Goal: Check status: Check status

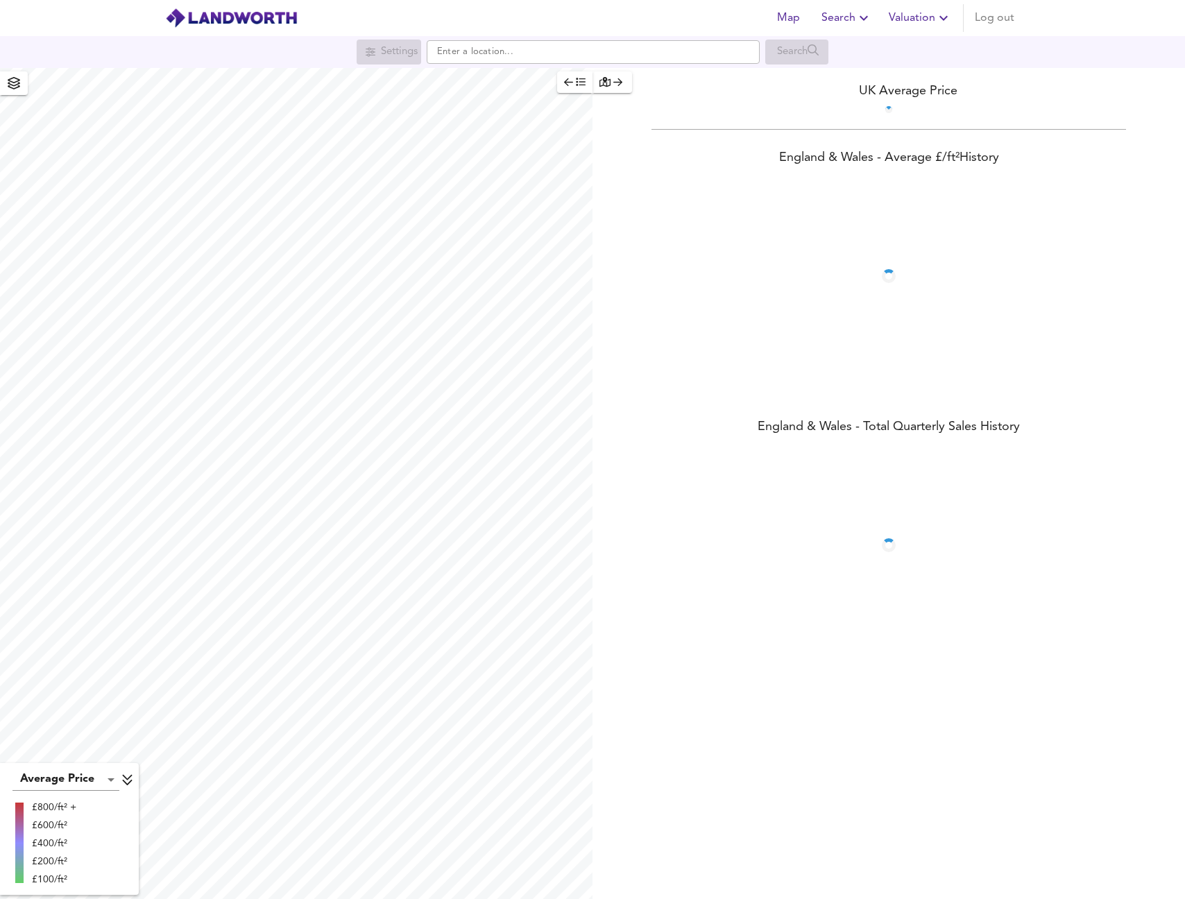
click at [904, 22] on span "Valuation" at bounding box center [920, 17] width 63 height 19
click at [864, 75] on li "Valuation Report History" at bounding box center [871, 74] width 166 height 25
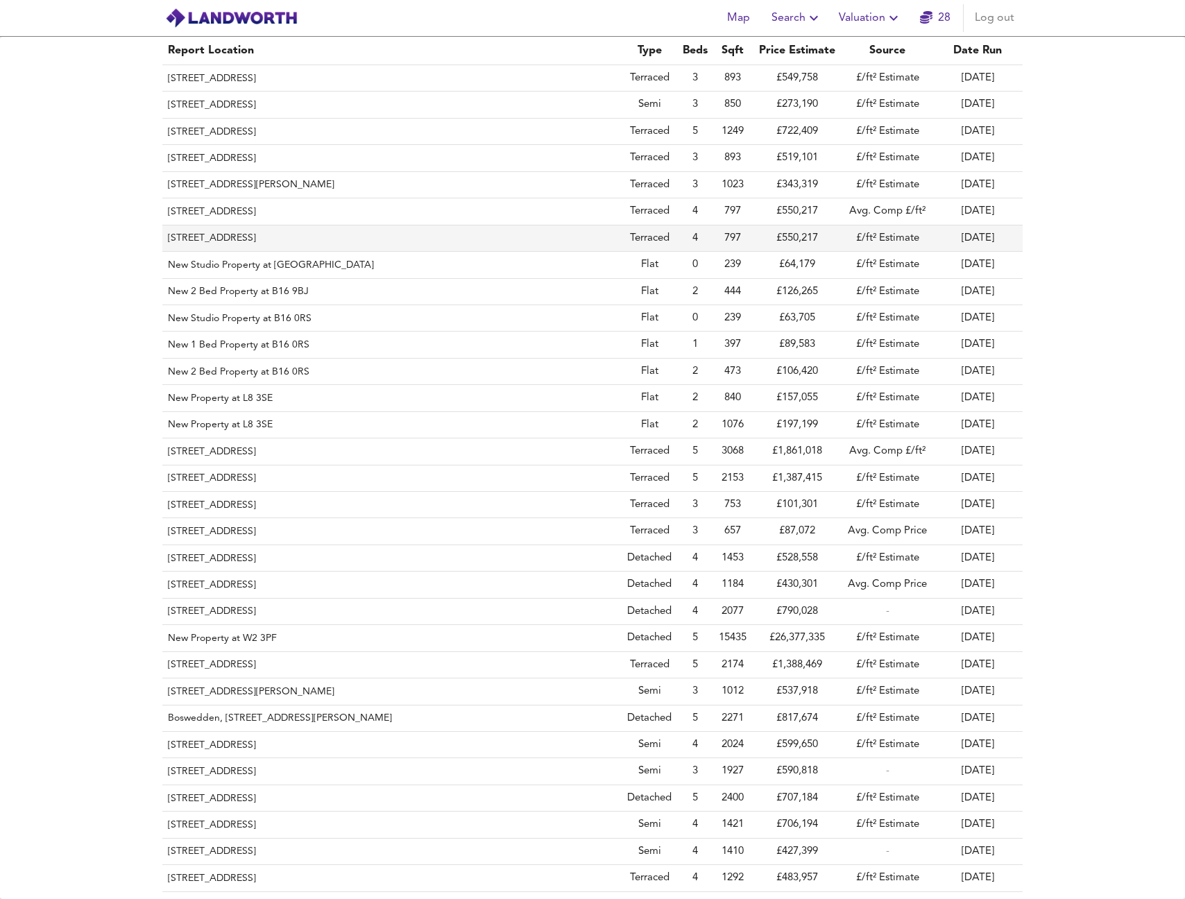
click at [290, 231] on th "[STREET_ADDRESS]" at bounding box center [391, 239] width 459 height 26
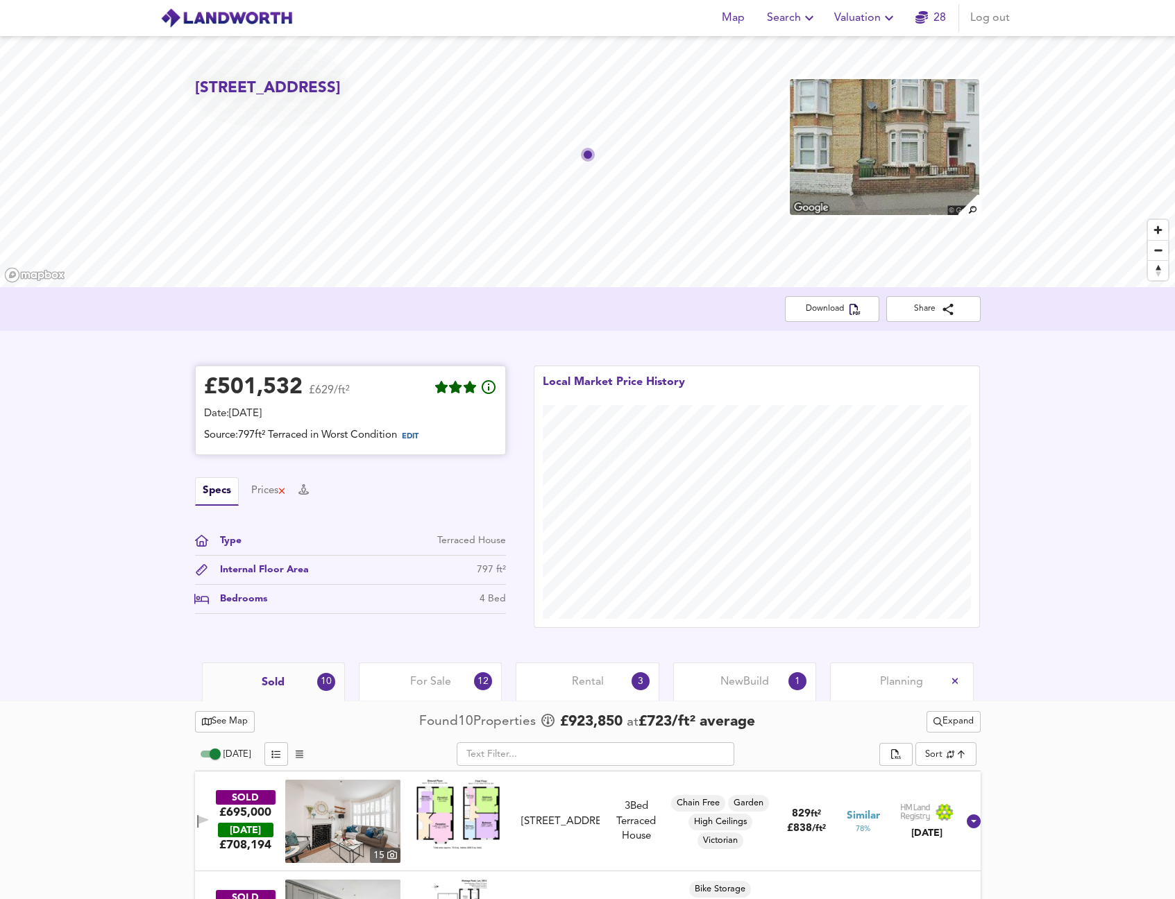
click at [412, 441] on span "EDIT" at bounding box center [415, 437] width 37 height 18
click at [418, 434] on span "EDIT" at bounding box center [410, 437] width 17 height 8
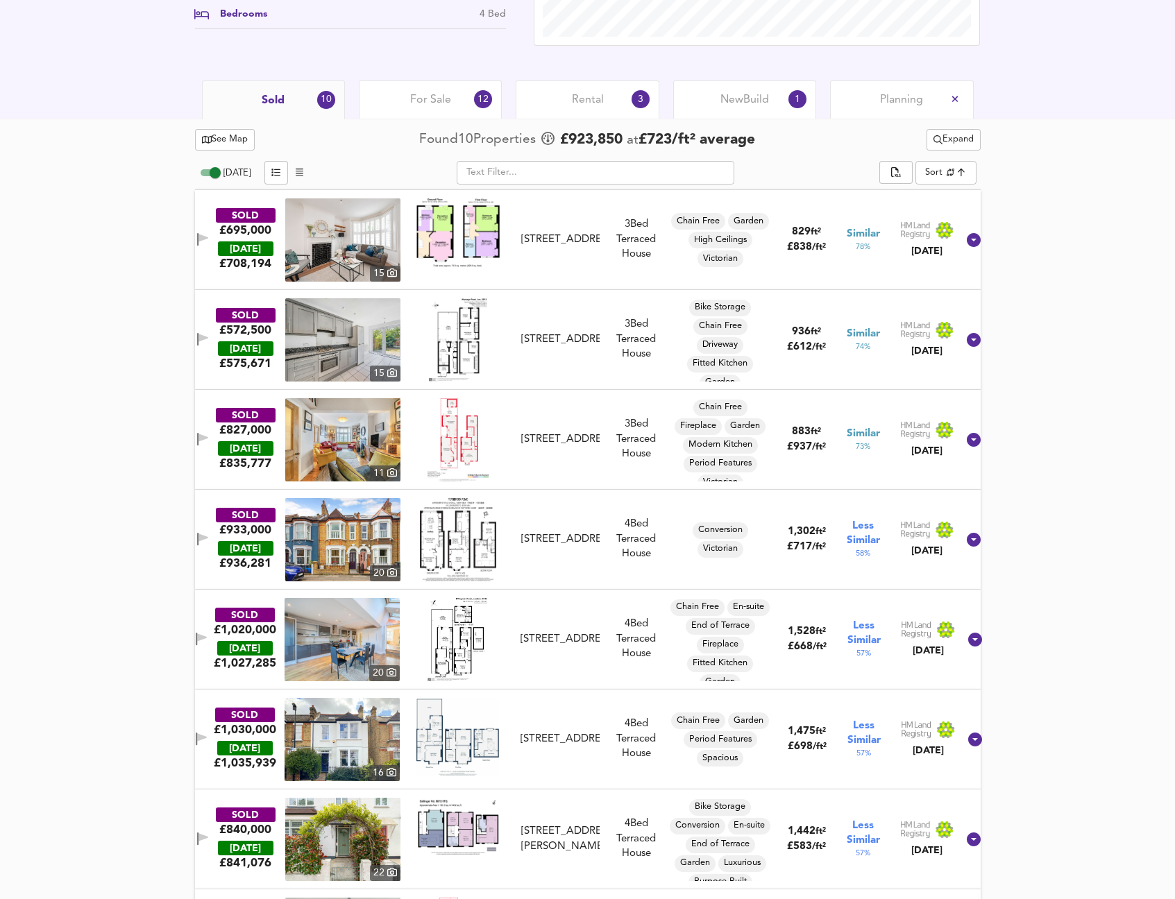
scroll to position [936, 0]
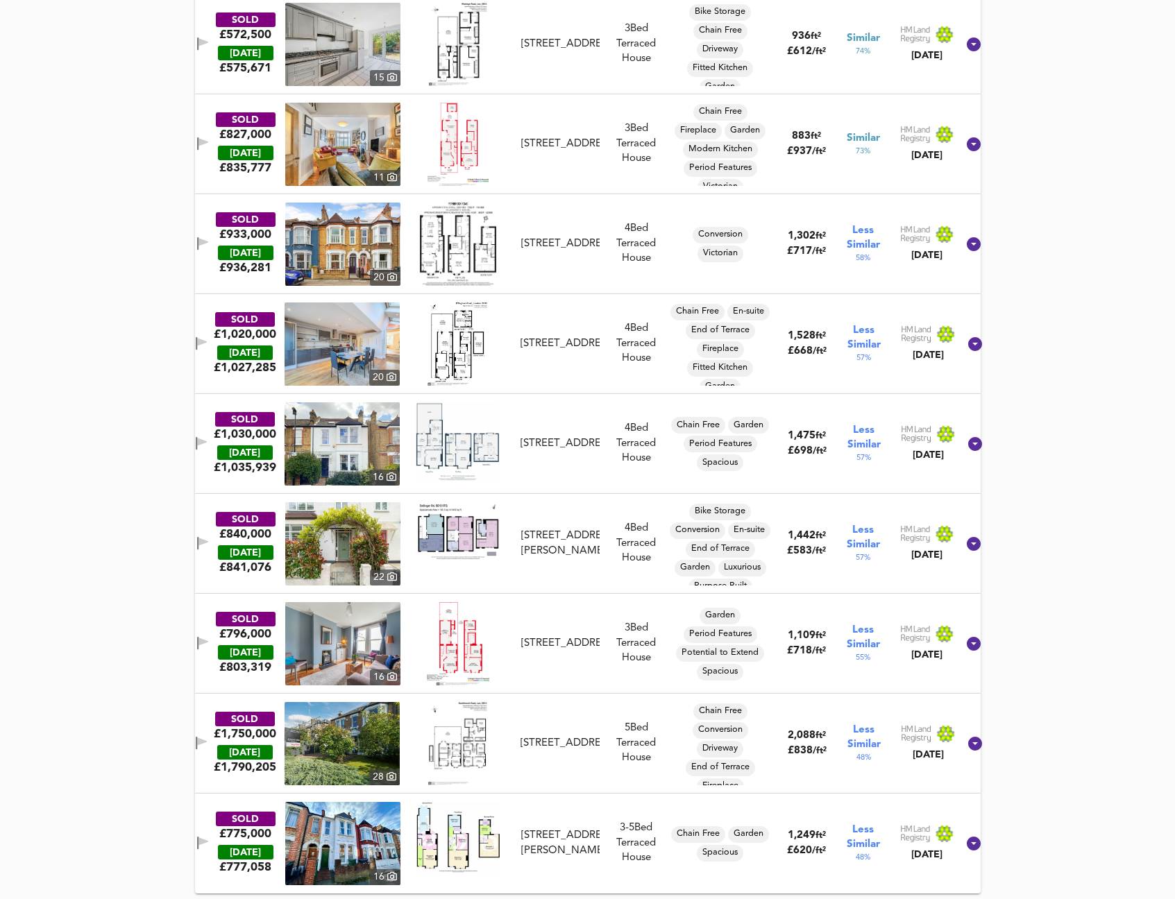
click at [334, 444] on img at bounding box center [342, 444] width 115 height 83
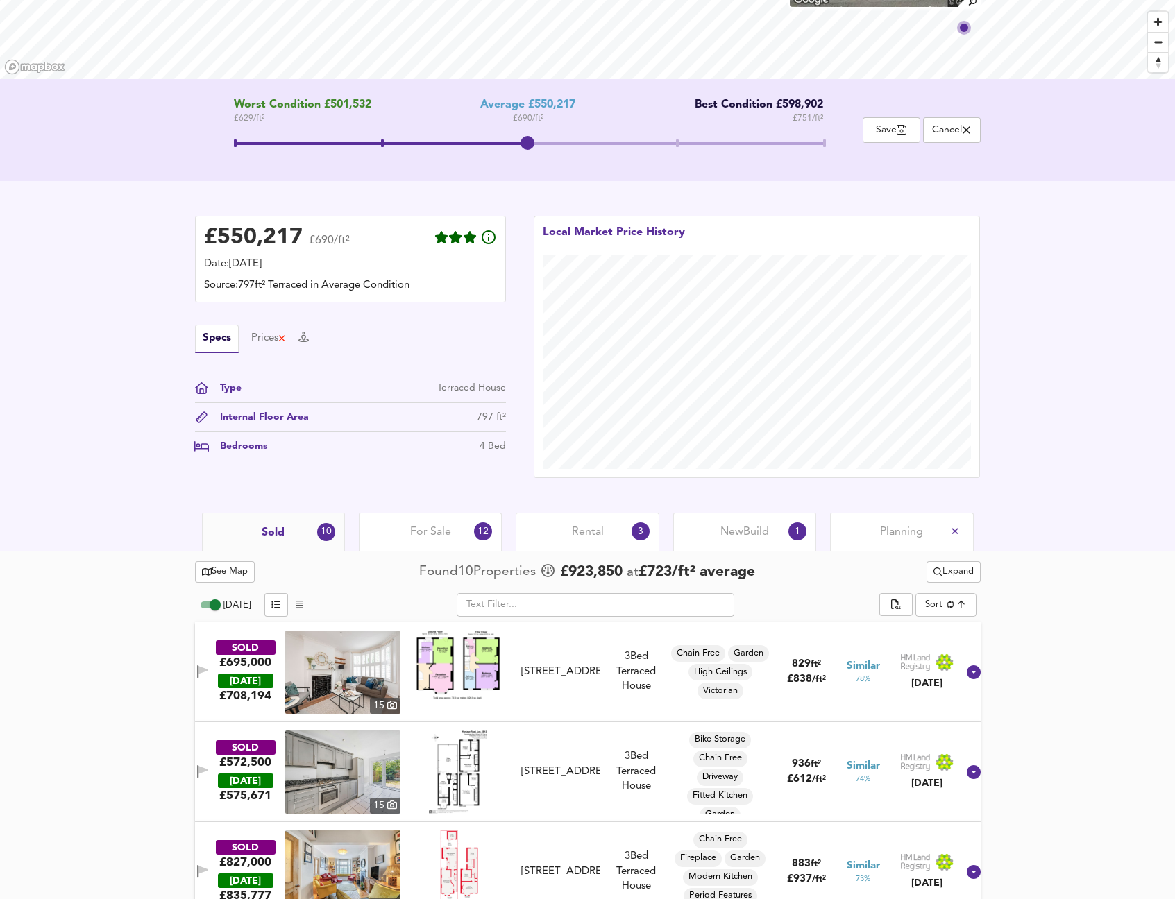
scroll to position [51, 0]
